Goal: Task Accomplishment & Management: Use online tool/utility

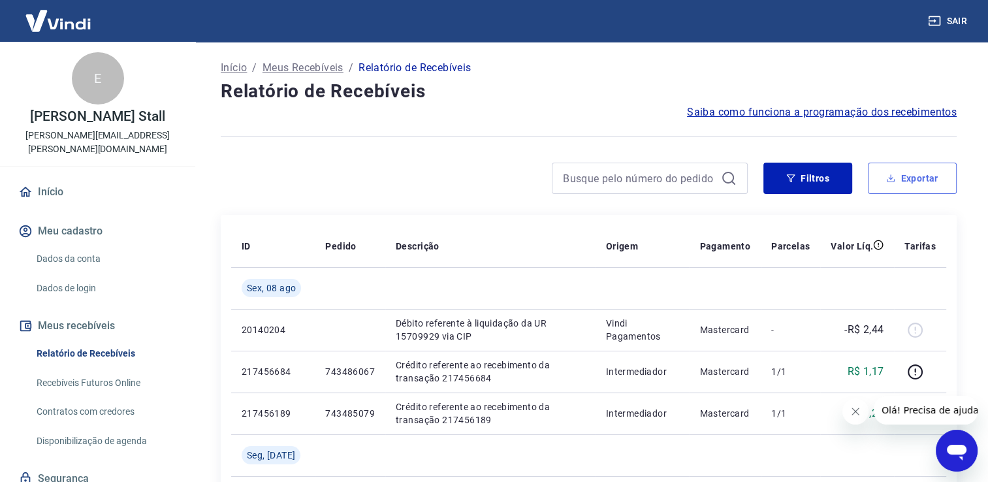
click at [906, 179] on button "Exportar" at bounding box center [912, 178] width 89 height 31
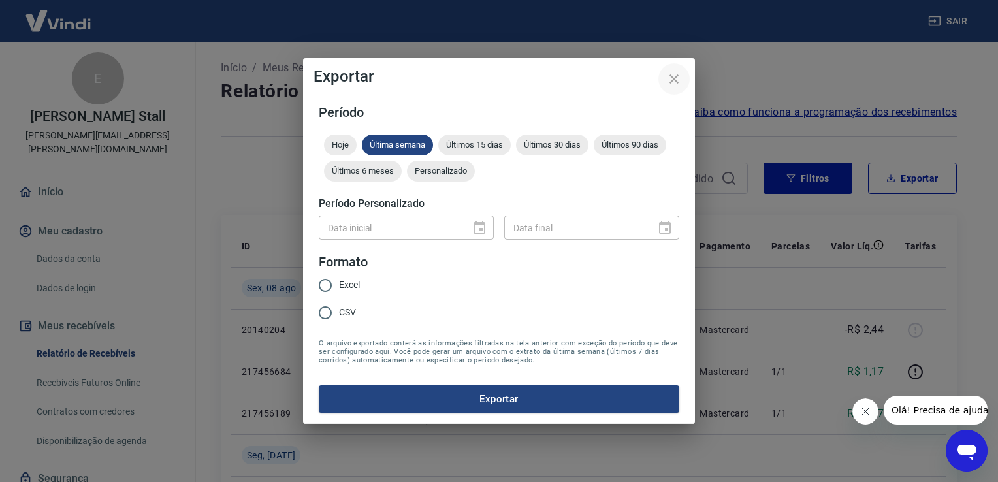
click at [677, 85] on icon "close" at bounding box center [674, 79] width 16 height 16
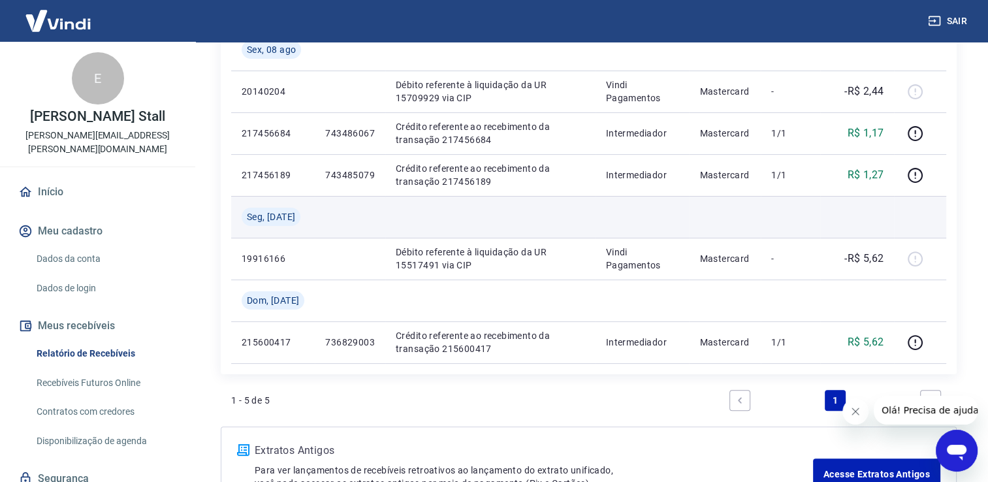
scroll to position [261, 0]
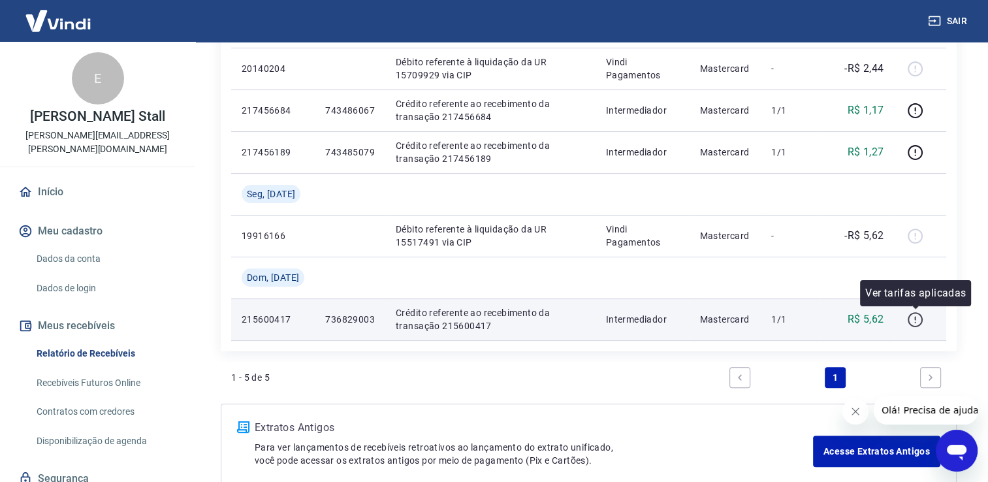
click at [919, 320] on icon "button" at bounding box center [915, 319] width 16 height 16
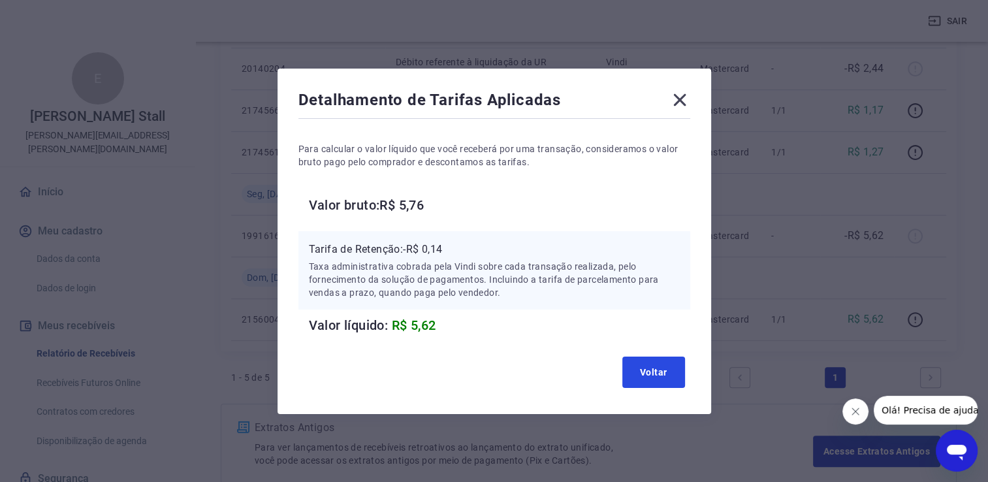
click at [652, 378] on button "Voltar" at bounding box center [653, 371] width 63 height 31
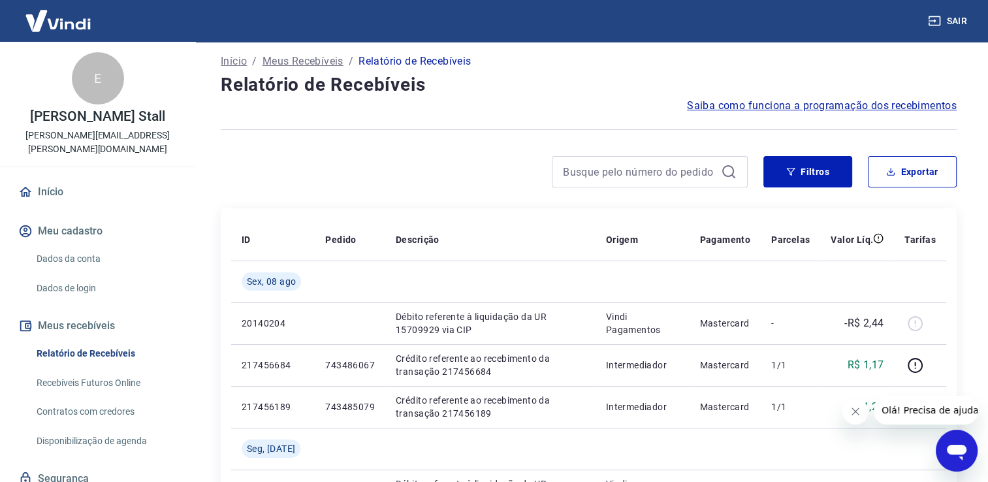
scroll to position [0, 0]
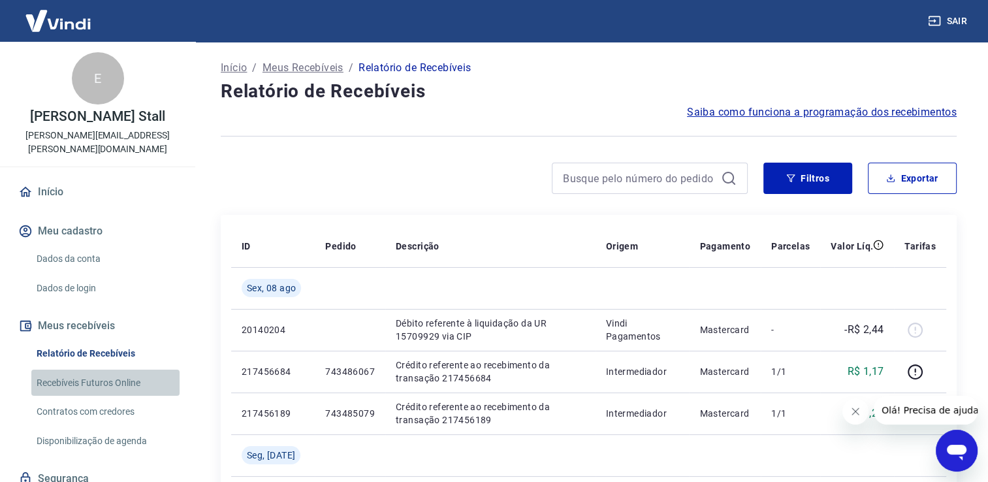
click at [107, 371] on link "Recebíveis Futuros Online" at bounding box center [105, 382] width 148 height 27
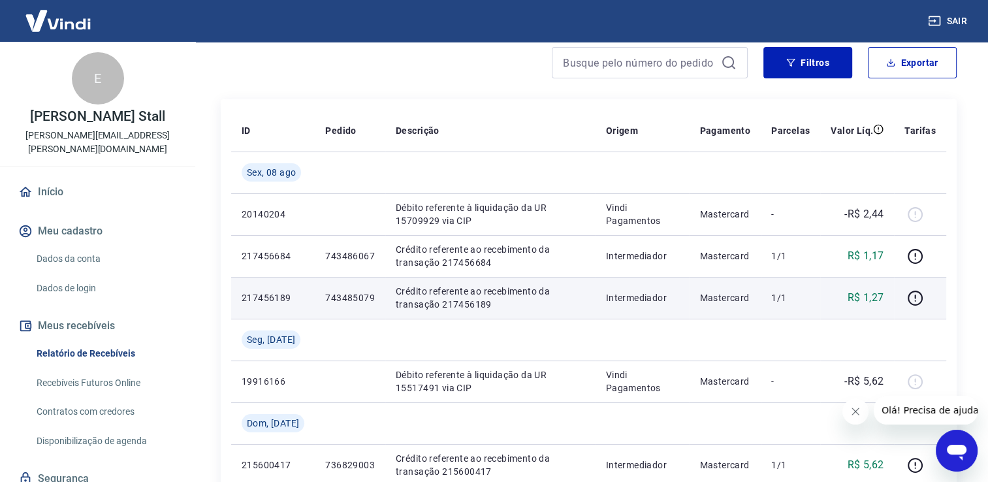
scroll to position [131, 0]
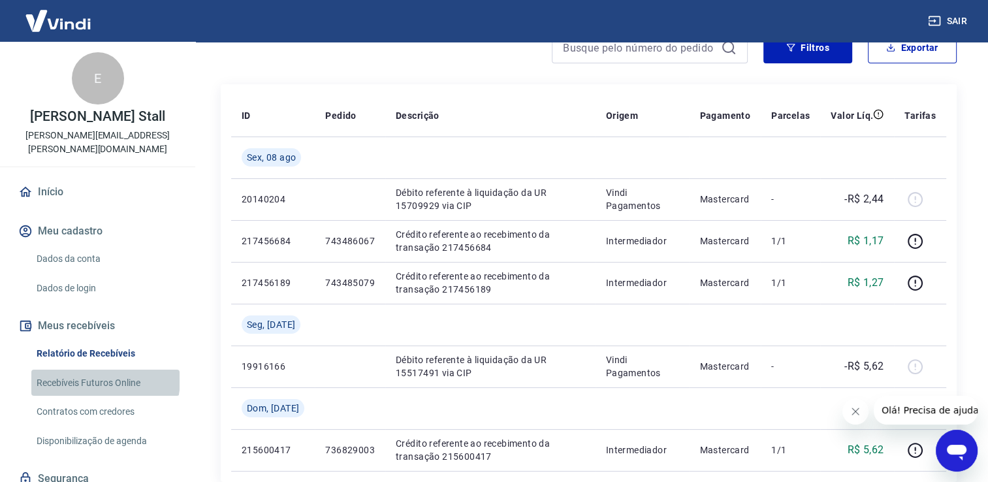
click at [104, 369] on link "Recebíveis Futuros Online" at bounding box center [105, 382] width 148 height 27
